Goal: Task Accomplishment & Management: Use online tool/utility

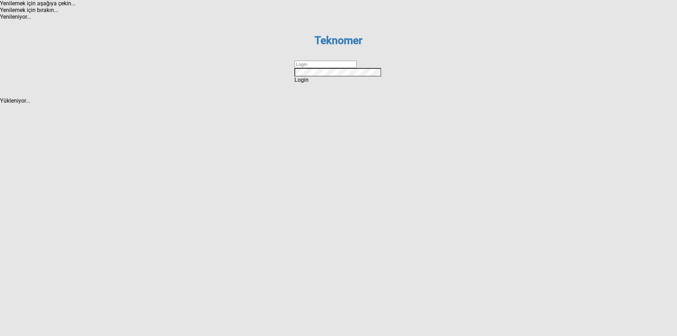
click at [329, 83] on dx-validation-group "Teknomer Sign In to your account Remember me Login Forgot password ? Create an …" at bounding box center [339, 58] width 88 height 49
click at [328, 68] on input "text" at bounding box center [326, 64] width 62 height 7
type input "ihsankoc"
click at [351, 83] on div "Login" at bounding box center [339, 80] width 88 height 7
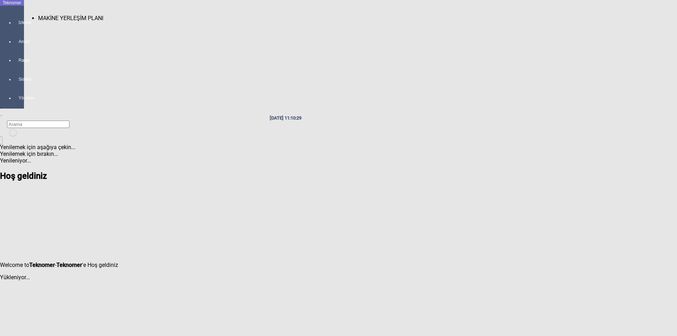
click at [14, 29] on div at bounding box center [19, 29] width 10 height 0
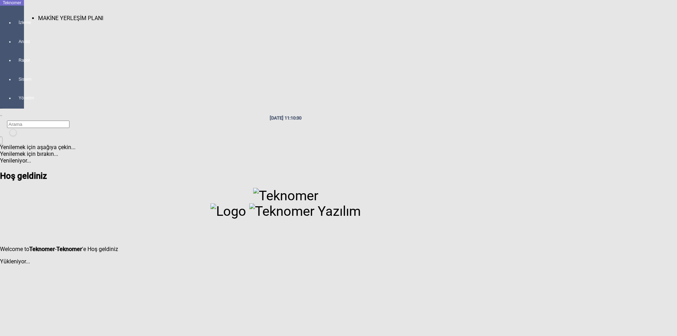
click at [41, 15] on span "MAKİNE YERLEŞİM PLANI" at bounding box center [70, 18] width 65 height 7
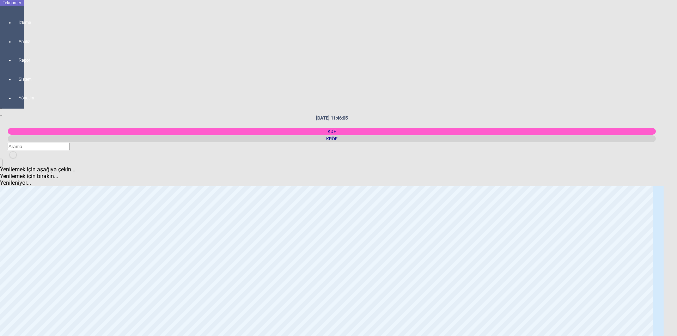
scroll to position [53, 0]
